Goal: Find specific page/section: Locate a particular part of the current website

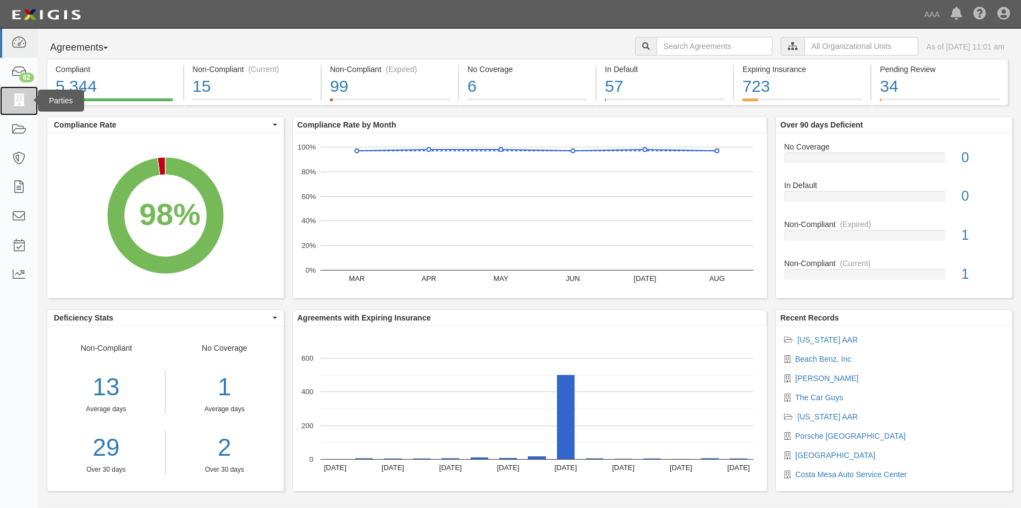
click at [16, 101] on icon at bounding box center [18, 101] width 15 height 13
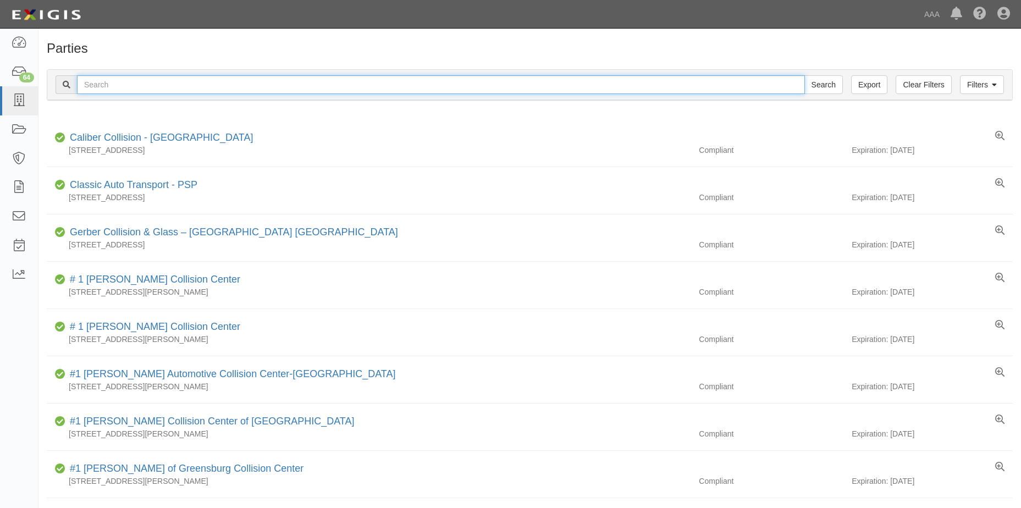
click at [169, 84] on input "text" at bounding box center [441, 84] width 728 height 19
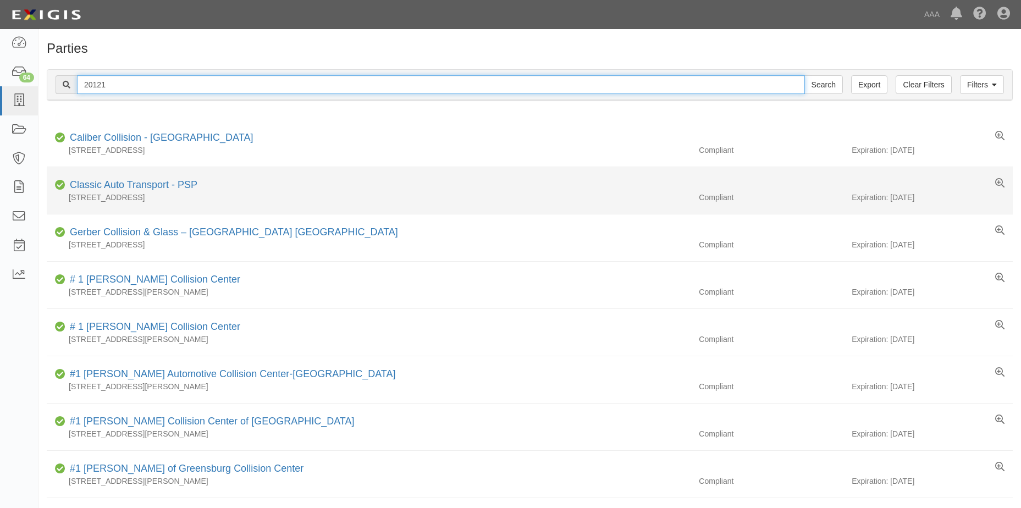
type input "20121"
click at [804, 75] on input "Search" at bounding box center [823, 84] width 38 height 19
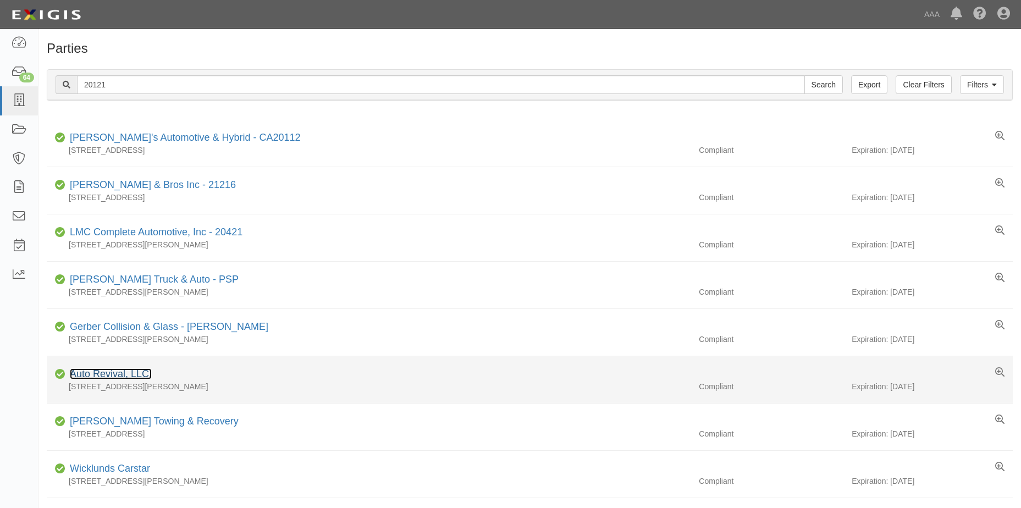
click at [97, 377] on link "Auto Revival, LLC." at bounding box center [111, 373] width 82 height 11
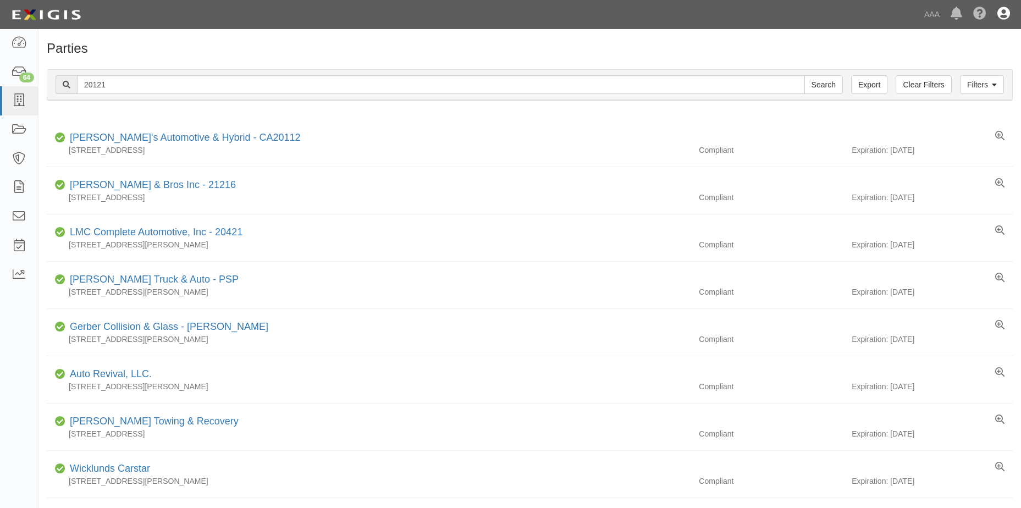
click at [1004, 14] on icon at bounding box center [1003, 14] width 13 height 13
click at [956, 68] on link "Sign Out" at bounding box center [971, 64] width 87 height 22
